Goal: Information Seeking & Learning: Learn about a topic

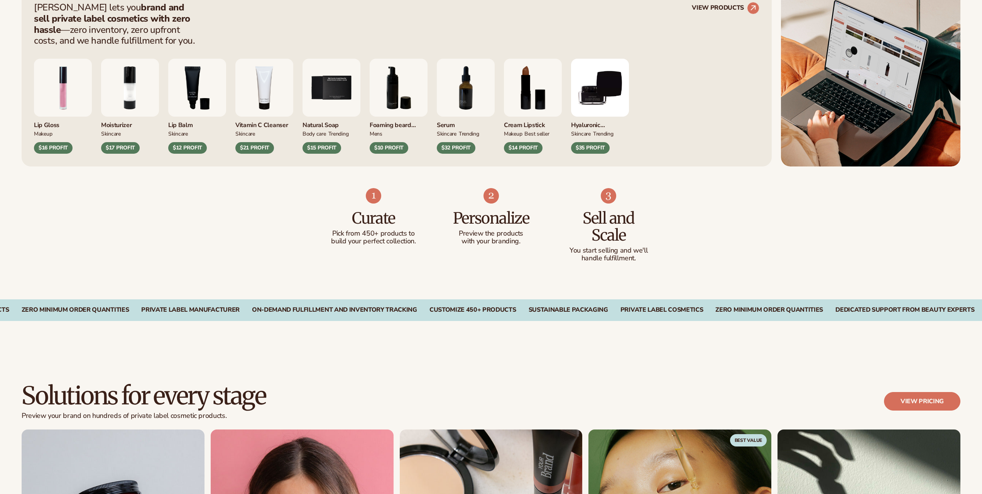
scroll to position [537, 0]
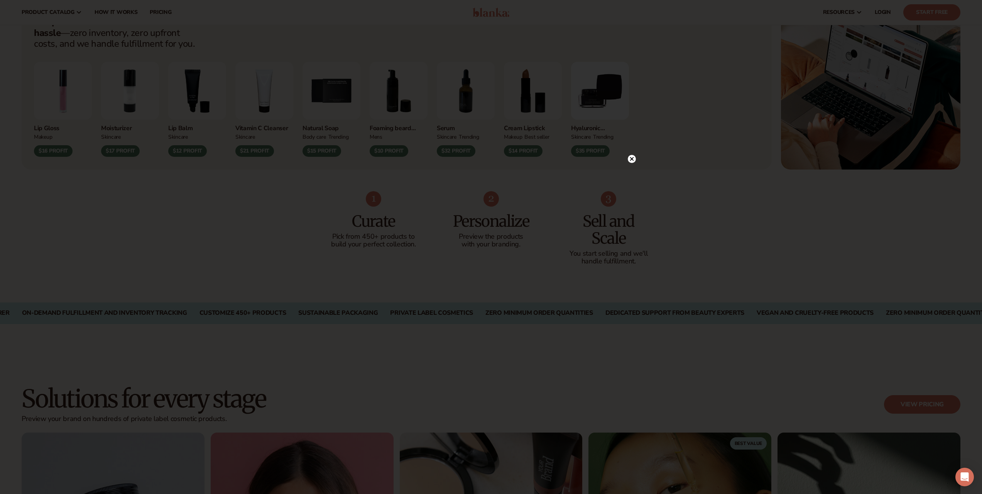
drag, startPoint x: 631, startPoint y: 161, endPoint x: 624, endPoint y: 164, distance: 8.0
click at [631, 161] on circle at bounding box center [632, 159] width 8 height 8
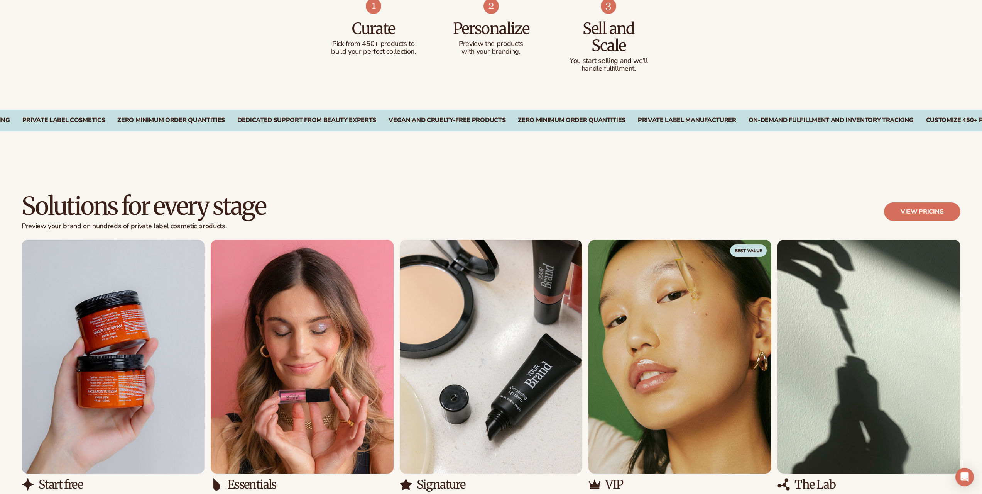
scroll to position [846, 0]
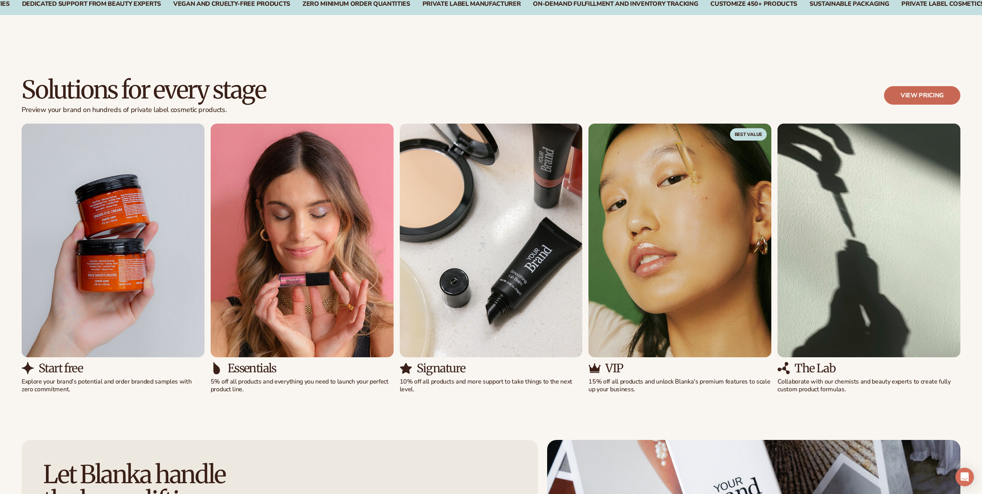
click at [930, 93] on link "View pricing" at bounding box center [922, 95] width 76 height 19
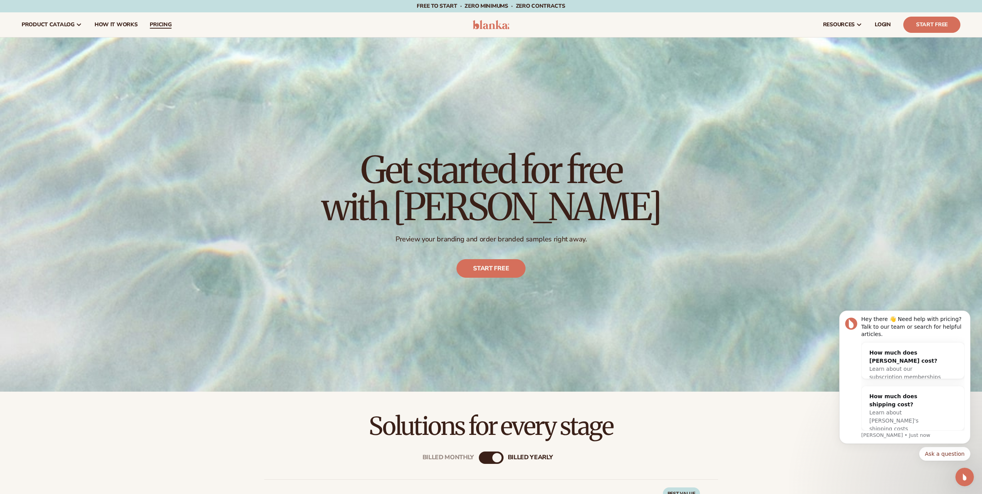
click at [162, 24] on span "pricing" at bounding box center [161, 25] width 22 height 6
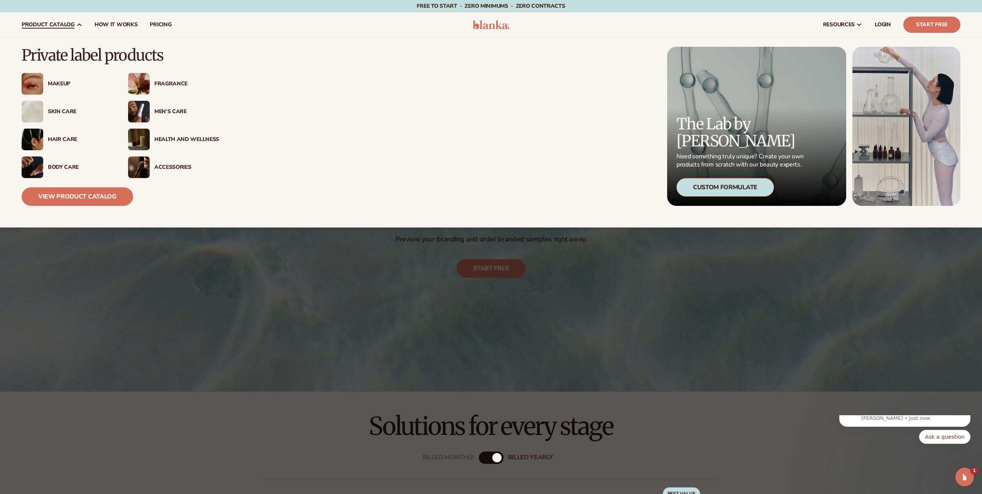
click at [80, 207] on div "Private label products Makeup" at bounding box center [491, 132] width 939 height 190
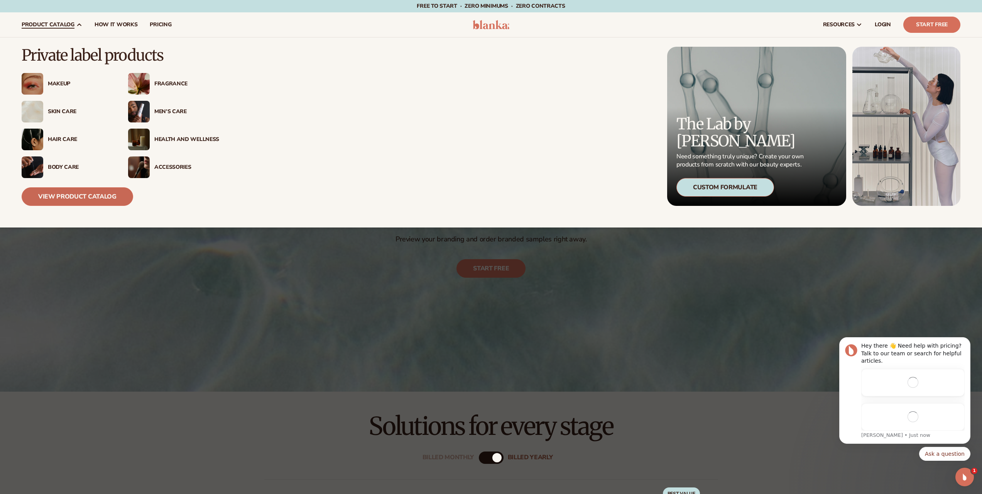
click at [84, 195] on link "View Product Catalog" at bounding box center [78, 196] width 112 height 19
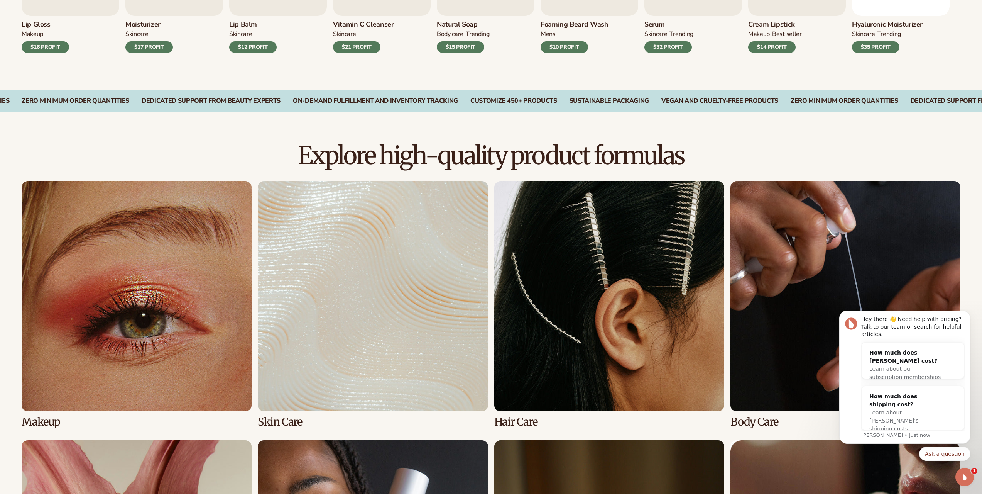
scroll to position [733, 0]
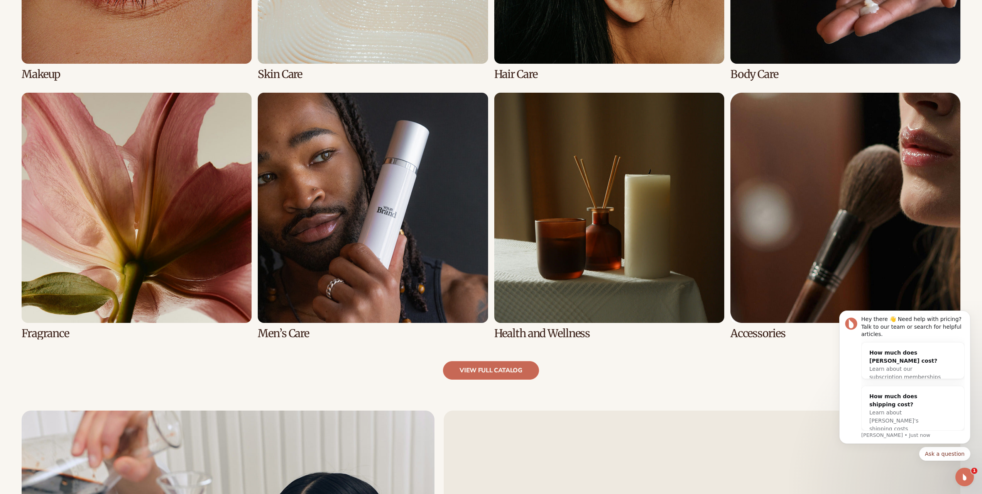
click at [494, 372] on link "view full catalog" at bounding box center [491, 370] width 96 height 19
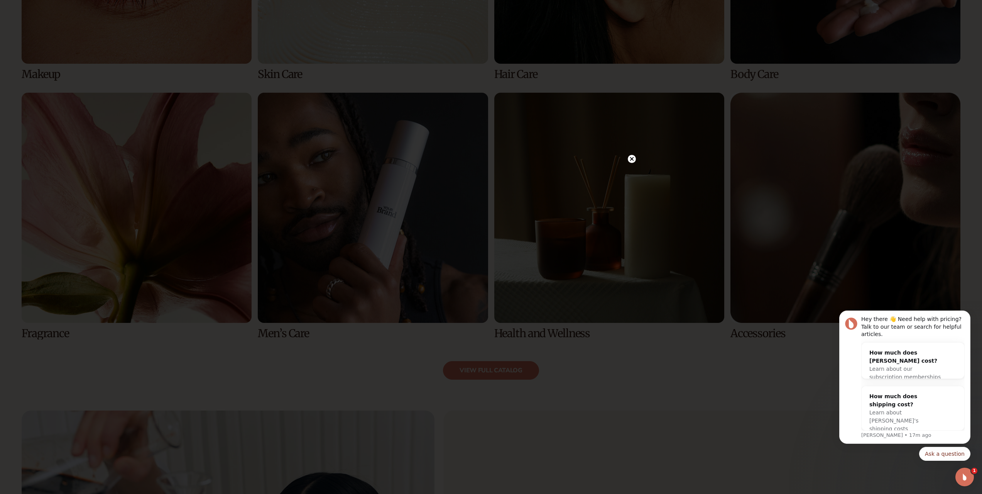
click at [634, 159] on circle at bounding box center [632, 159] width 8 height 8
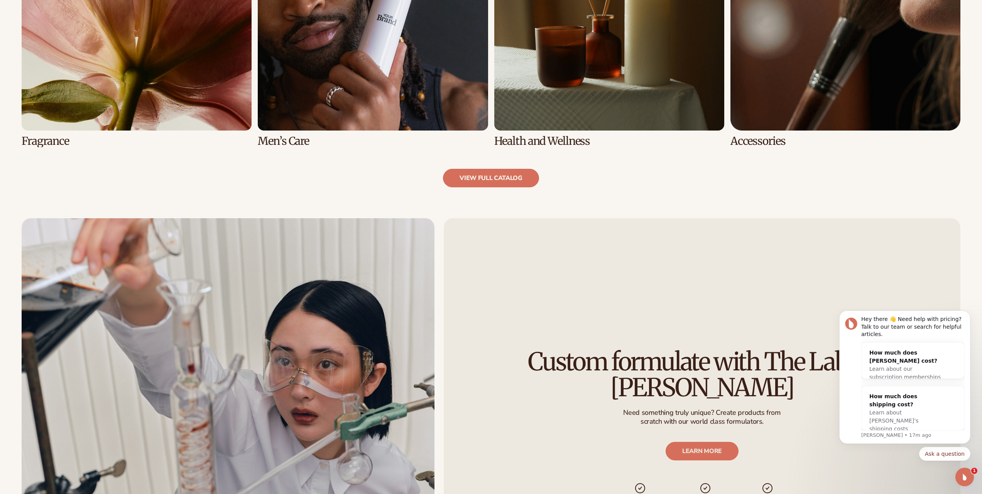
scroll to position [656, 0]
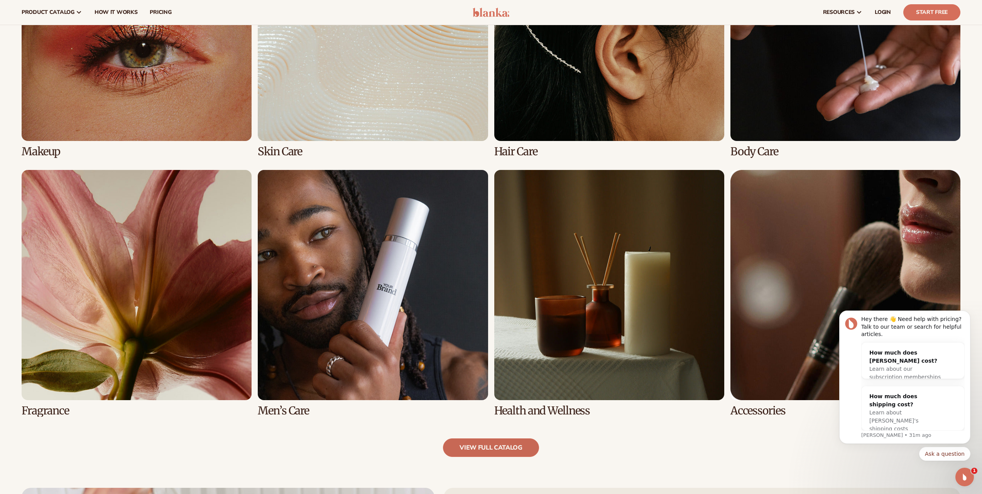
click at [504, 444] on link "view full catalog" at bounding box center [491, 447] width 96 height 19
